Goal: Check status

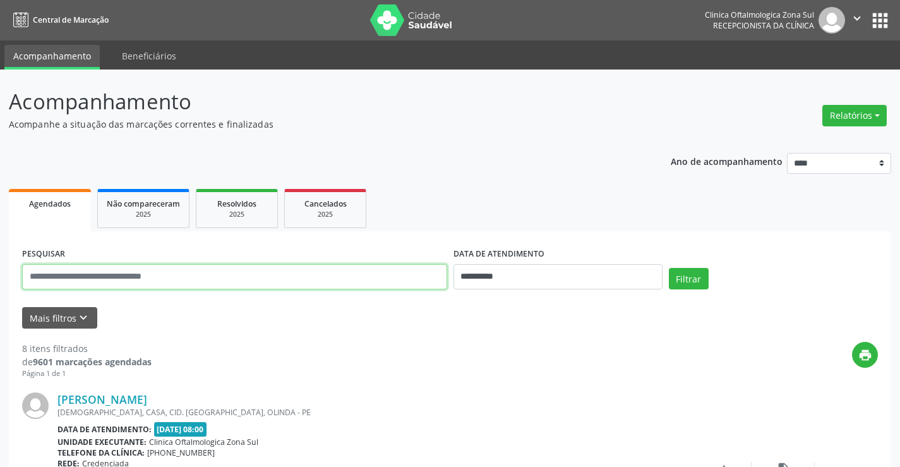
click at [159, 267] on input "text" at bounding box center [234, 276] width 425 height 25
type input "**********"
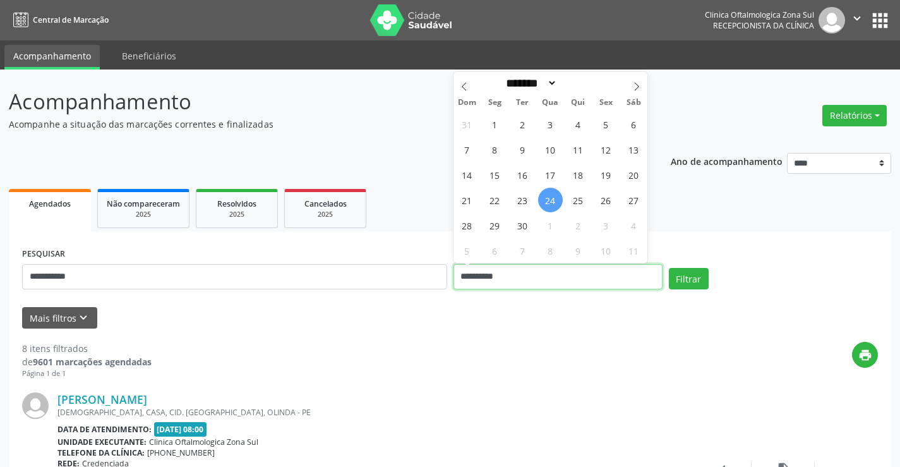
drag, startPoint x: 554, startPoint y: 270, endPoint x: 413, endPoint y: 279, distance: 141.8
click at [419, 284] on div "**********" at bounding box center [450, 272] width 863 height 54
click at [669, 268] on button "Filtrar" at bounding box center [689, 278] width 40 height 21
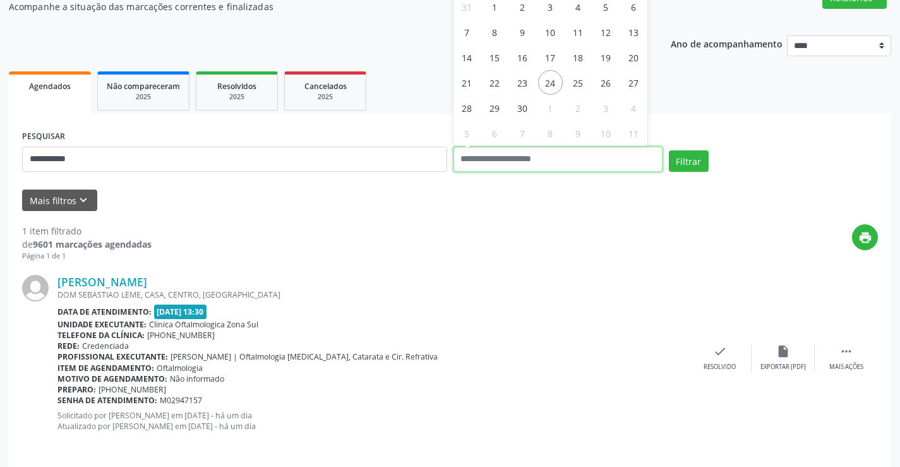
scroll to position [127, 0]
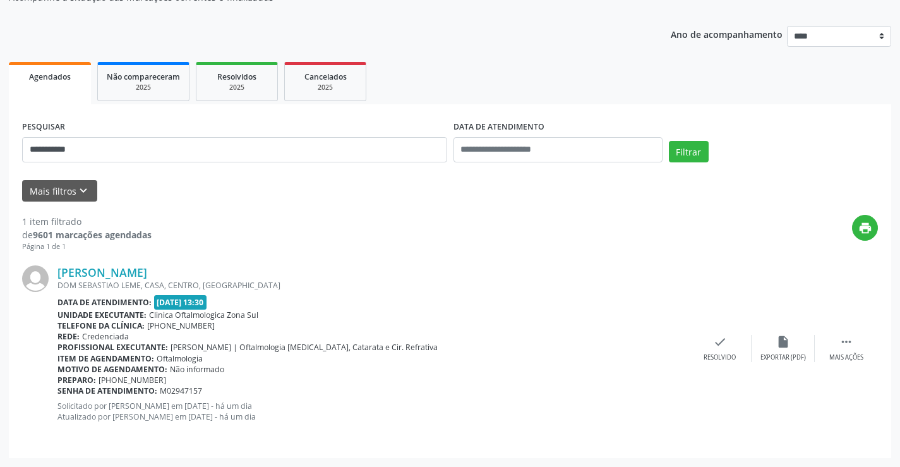
drag, startPoint x: 229, startPoint y: 271, endPoint x: 55, endPoint y: 273, distance: 173.8
click at [56, 274] on div "[PERSON_NAME] [GEOGRAPHIC_DATA], CASA, [GEOGRAPHIC_DATA], [GEOGRAPHIC_DATA] Dat…" at bounding box center [450, 348] width 856 height 192
copy div "[PERSON_NAME]"
drag, startPoint x: 209, startPoint y: 391, endPoint x: 58, endPoint y: 391, distance: 150.4
click at [58, 391] on div "Senha de atendimento: M02947157" at bounding box center [373, 390] width 631 height 11
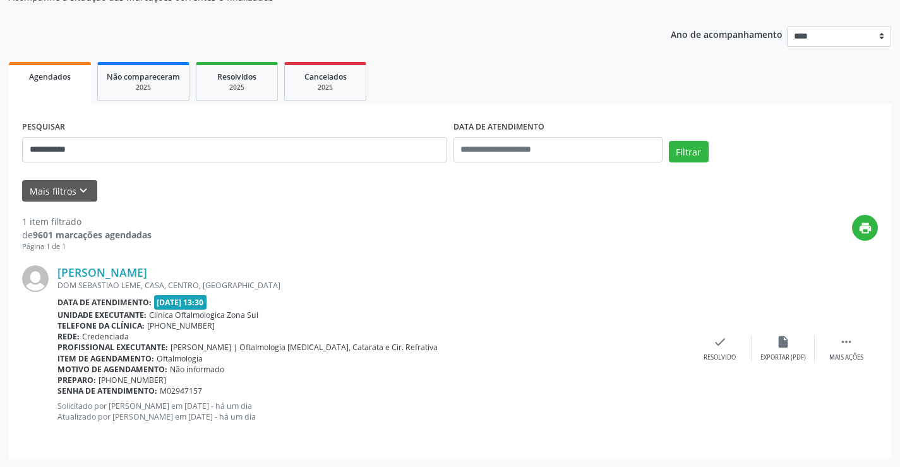
copy div "Senha de atendimento: M02947157"
